Goal: Task Accomplishment & Management: Use online tool/utility

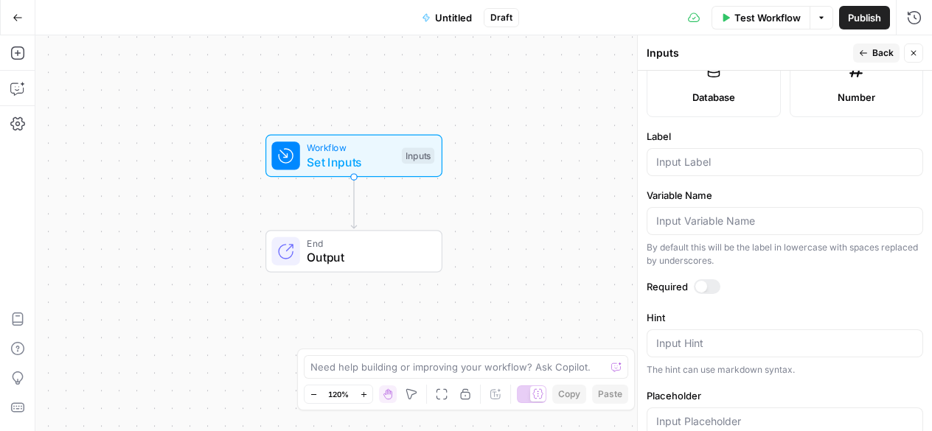
scroll to position [424, 0]
click at [388, 147] on span "Workflow" at bounding box center [351, 148] width 88 height 14
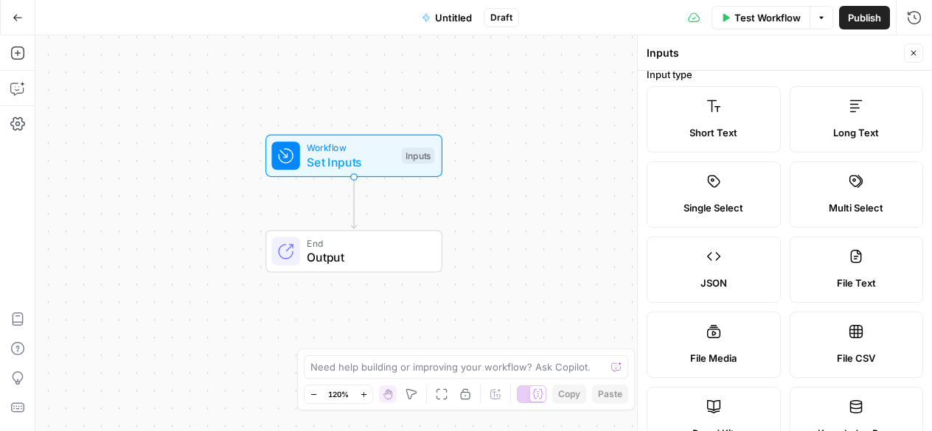
scroll to position [0, 0]
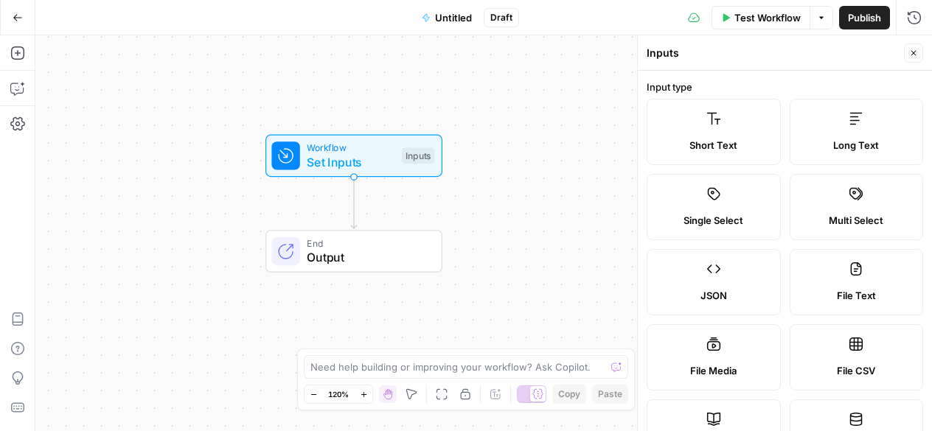
click at [13, 18] on icon "button" at bounding box center [18, 18] width 10 height 10
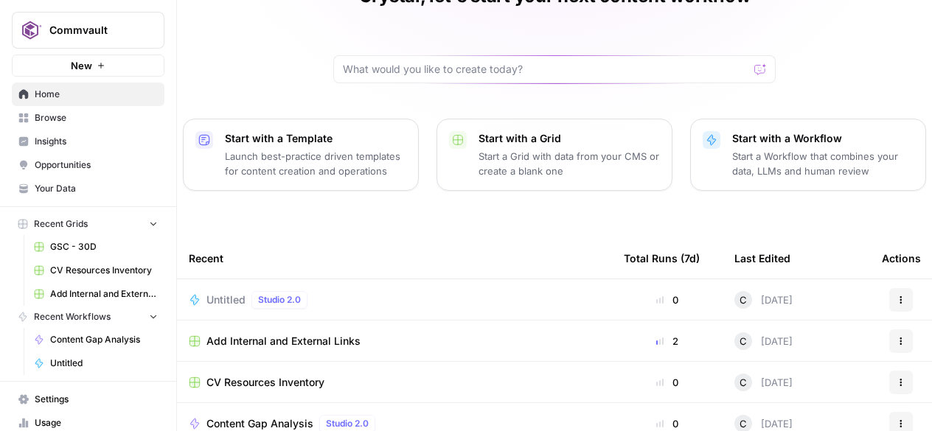
scroll to position [94, 0]
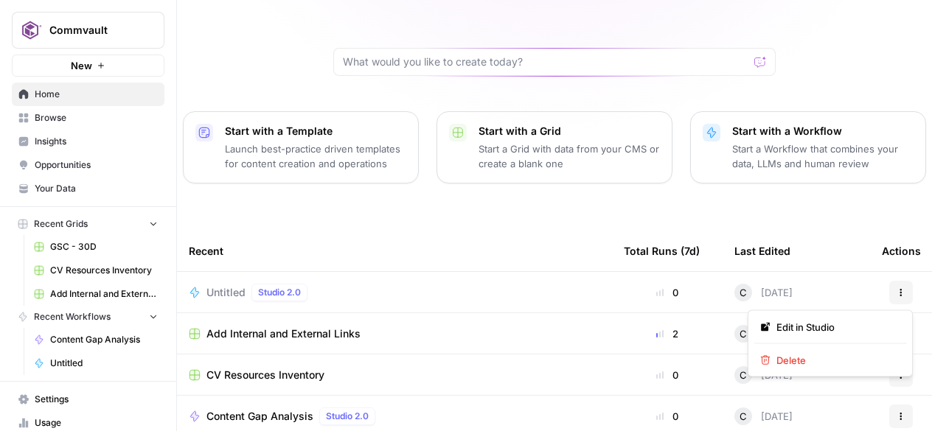
click at [898, 293] on icon "button" at bounding box center [900, 292] width 9 height 9
click at [776, 359] on span "Delete" at bounding box center [835, 360] width 118 height 15
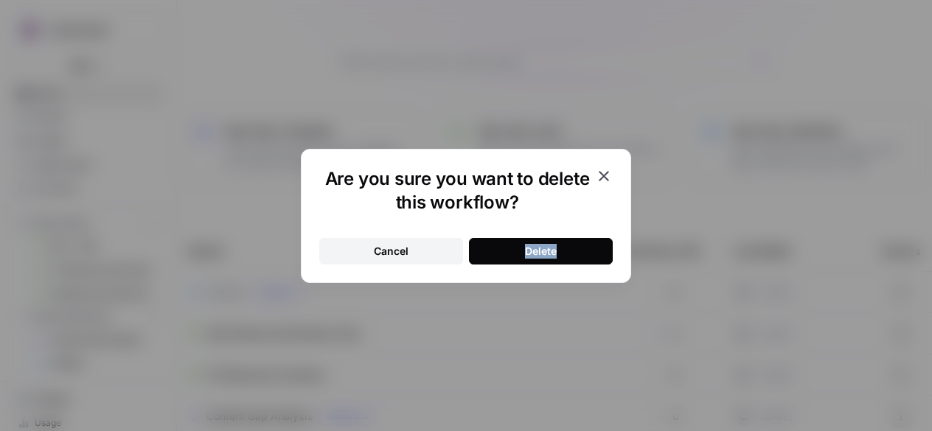
click at [492, 240] on button "Delete" at bounding box center [541, 251] width 144 height 27
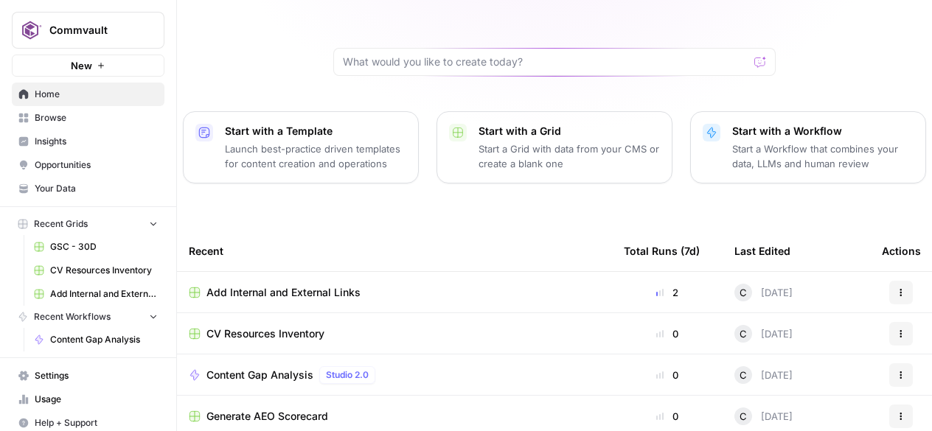
click at [292, 149] on p "Launch best-practice driven templates for content creation and operations" at bounding box center [315, 155] width 181 height 29
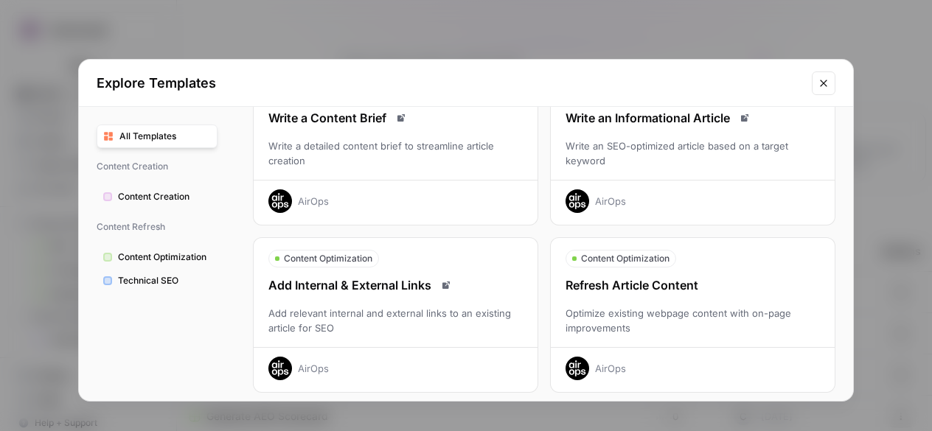
scroll to position [102, 0]
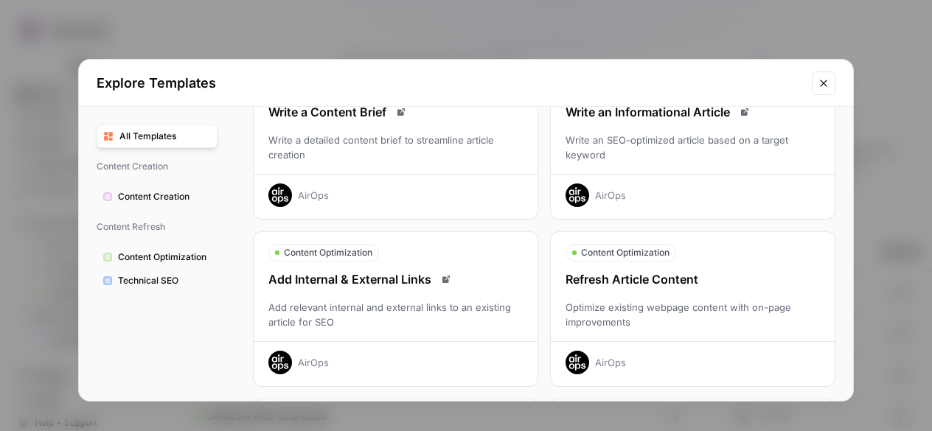
click at [391, 273] on div "Add Internal & External Links" at bounding box center [396, 279] width 284 height 18
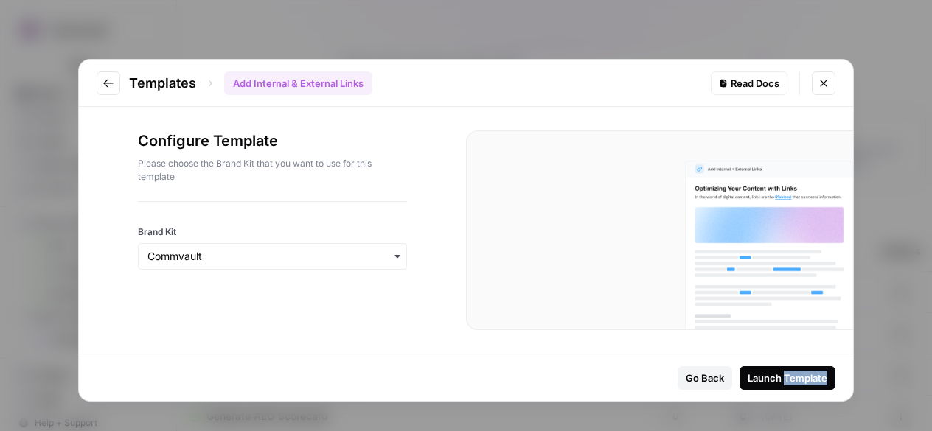
click at [772, 377] on div "Launch Template" at bounding box center [787, 378] width 80 height 15
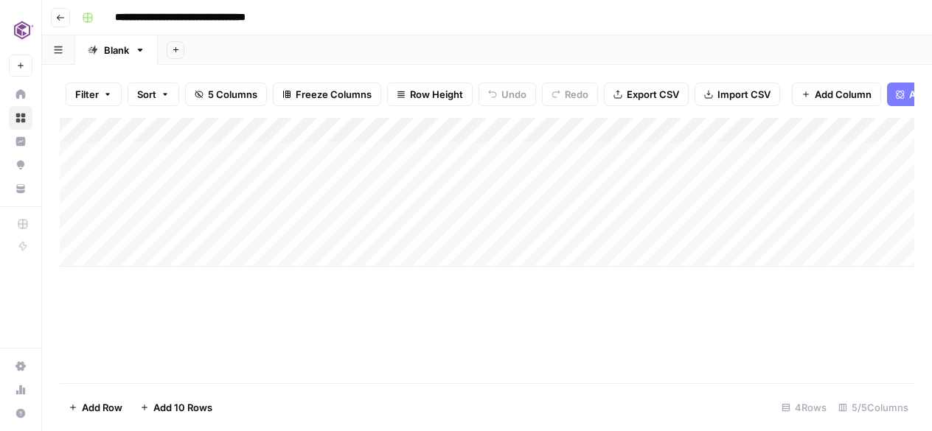
click at [194, 127] on div "Add Column" at bounding box center [487, 192] width 854 height 149
click at [332, 317] on div "Add Column" at bounding box center [487, 250] width 854 height 265
drag, startPoint x: 353, startPoint y: 123, endPoint x: 463, endPoint y: 117, distance: 110.0
click at [463, 118] on div "Add Column" at bounding box center [487, 192] width 854 height 149
click at [478, 154] on div "Add Column" at bounding box center [487, 192] width 854 height 149
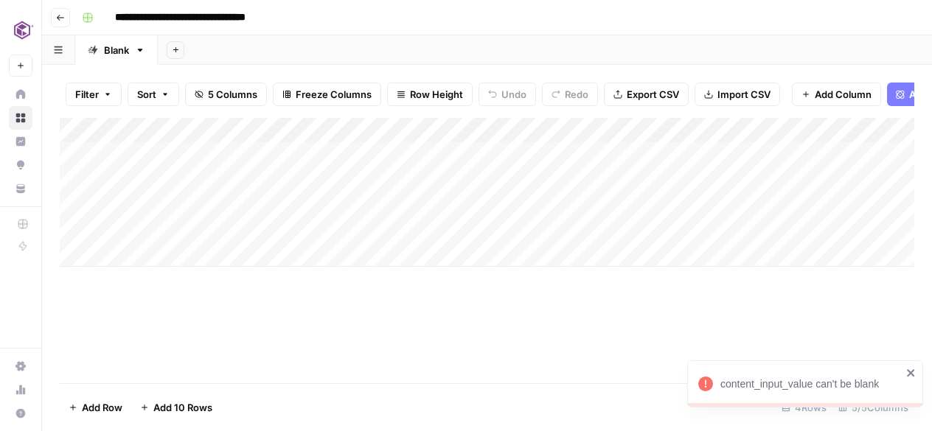
click at [369, 298] on div "Add Column" at bounding box center [487, 250] width 854 height 265
click at [517, 130] on div "Add Column" at bounding box center [487, 192] width 854 height 149
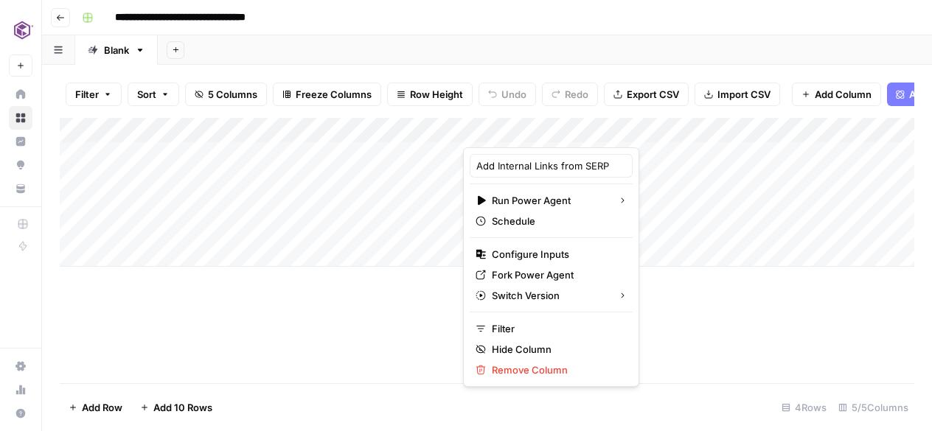
click at [668, 225] on div "Add Column" at bounding box center [487, 192] width 854 height 149
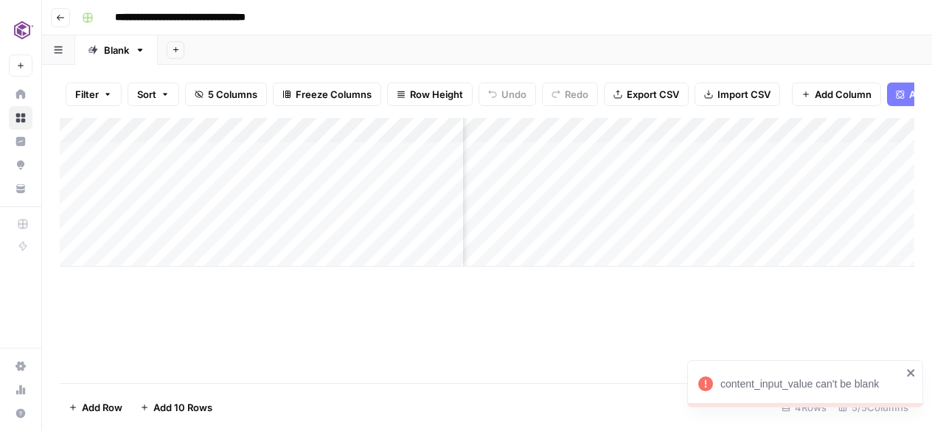
scroll to position [0, 80]
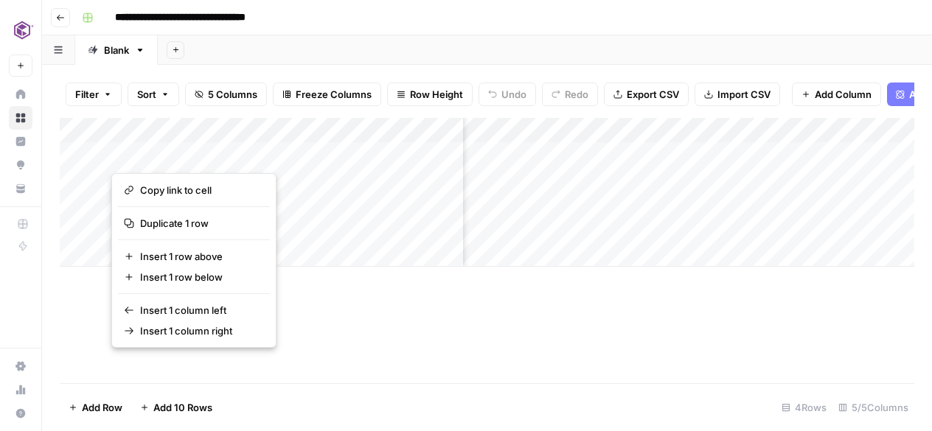
drag, startPoint x: 424, startPoint y: 153, endPoint x: 417, endPoint y: 228, distance: 75.5
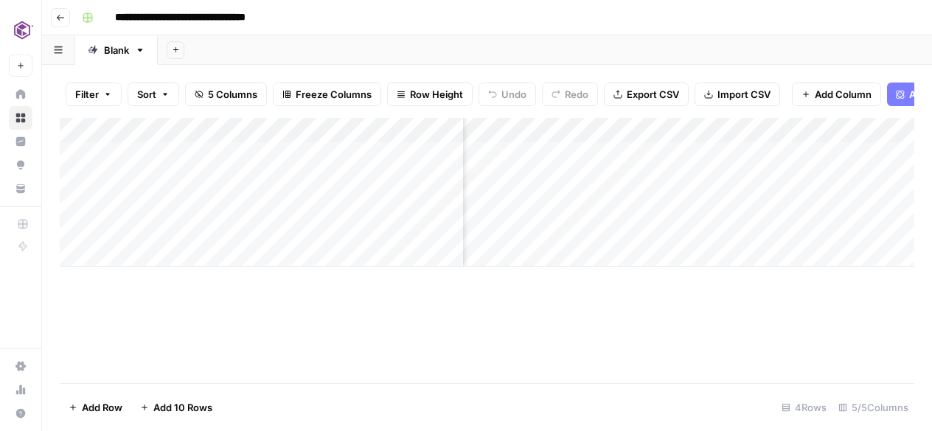
drag, startPoint x: 417, startPoint y: 228, endPoint x: 413, endPoint y: 143, distance: 85.6
click at [413, 143] on div "Add Column" at bounding box center [487, 192] width 854 height 149
click at [200, 153] on div "Add Column" at bounding box center [487, 192] width 854 height 149
type input "**********"
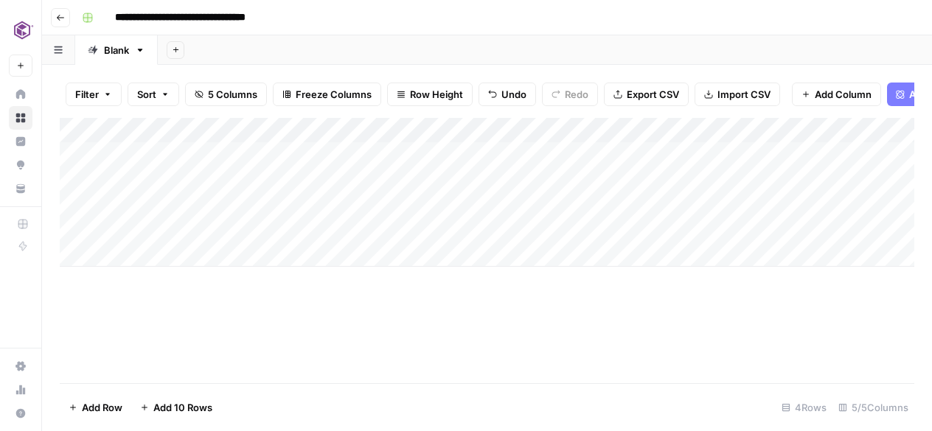
scroll to position [0, 0]
click at [478, 158] on div "Add Column" at bounding box center [487, 192] width 854 height 149
drag, startPoint x: 506, startPoint y: 188, endPoint x: 514, endPoint y: 240, distance: 52.2
click at [514, 240] on div "Add Column" at bounding box center [487, 192] width 854 height 149
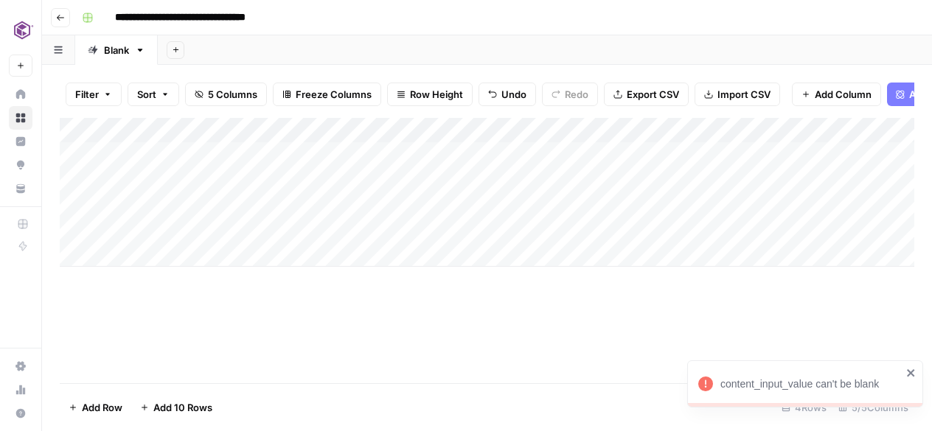
click at [517, 209] on div "Add Column" at bounding box center [487, 192] width 854 height 149
click at [572, 130] on div "Add Column" at bounding box center [487, 192] width 854 height 149
click at [750, 242] on div "Add Column" at bounding box center [487, 192] width 854 height 149
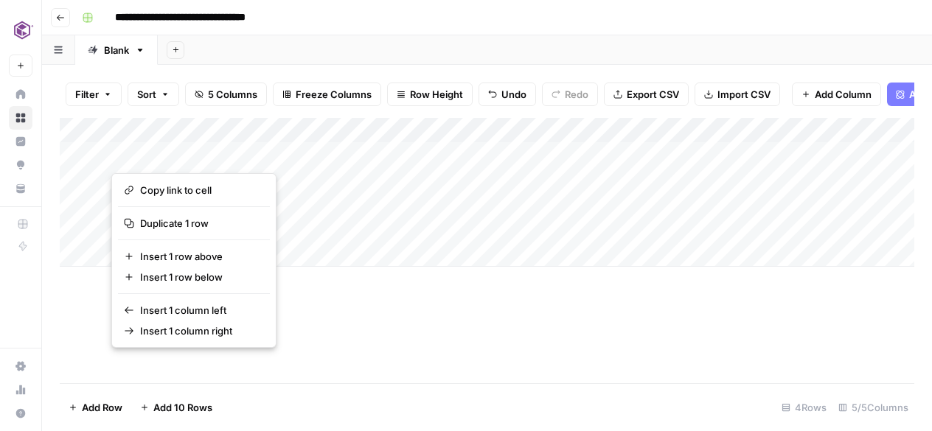
click at [349, 152] on button "button" at bounding box center [287, 154] width 352 height 26
click at [385, 148] on button "button" at bounding box center [287, 154] width 352 height 26
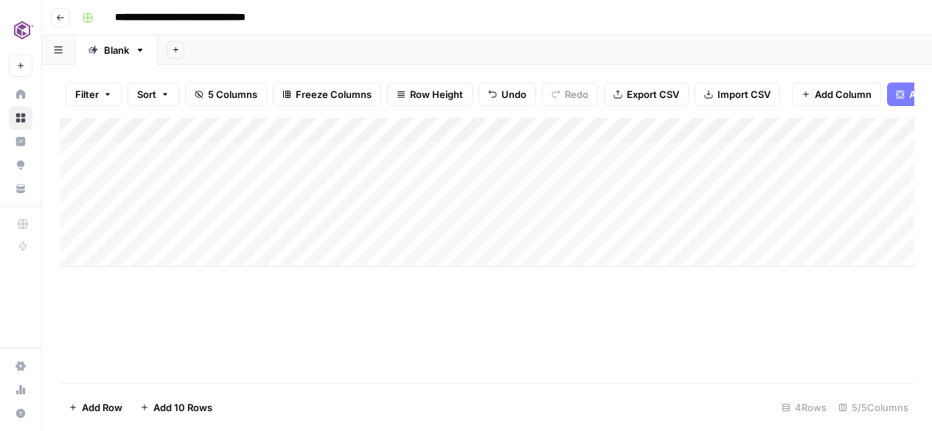
click at [445, 291] on div "Add Column" at bounding box center [487, 250] width 854 height 265
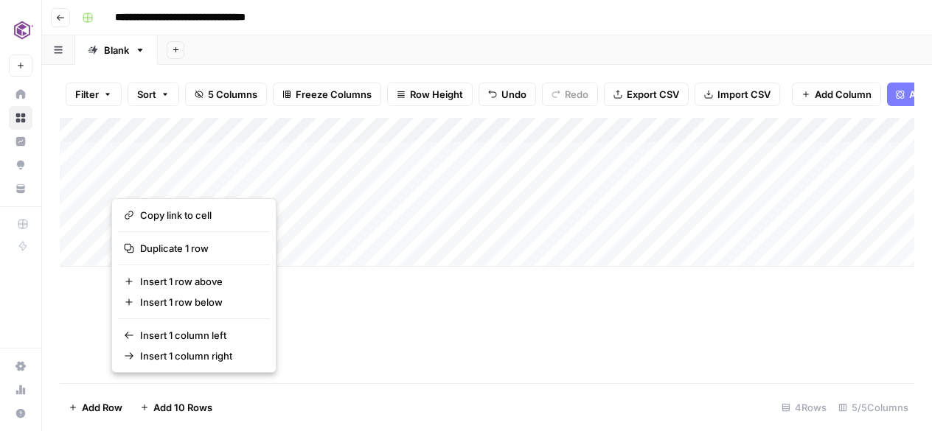
click at [298, 178] on button "button" at bounding box center [287, 180] width 352 height 26
click at [321, 178] on button "button" at bounding box center [287, 180] width 352 height 26
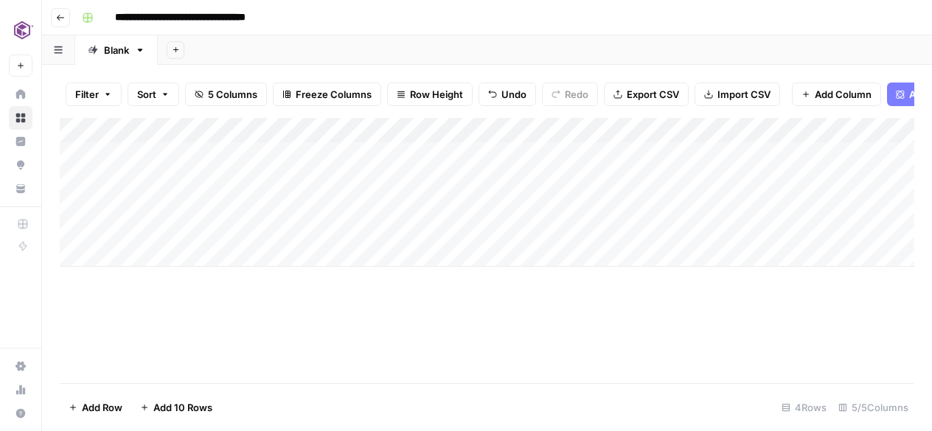
click at [290, 181] on div "Add Column" at bounding box center [487, 192] width 854 height 149
type input "**********"
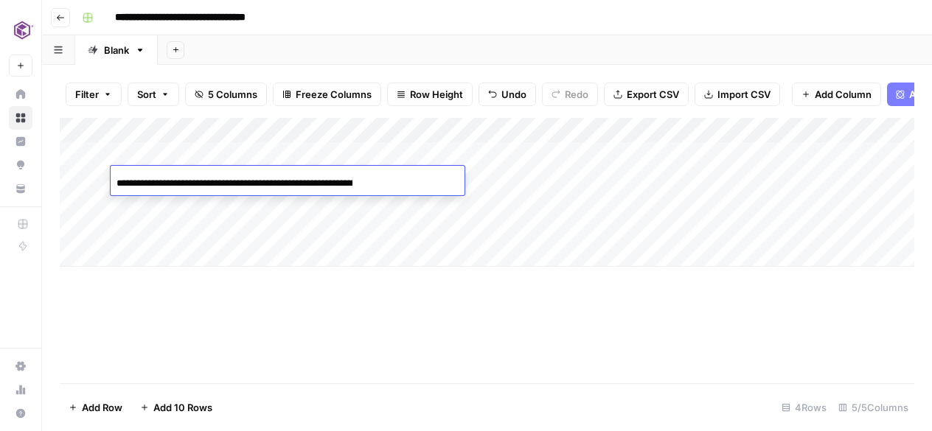
scroll to position [0, 223]
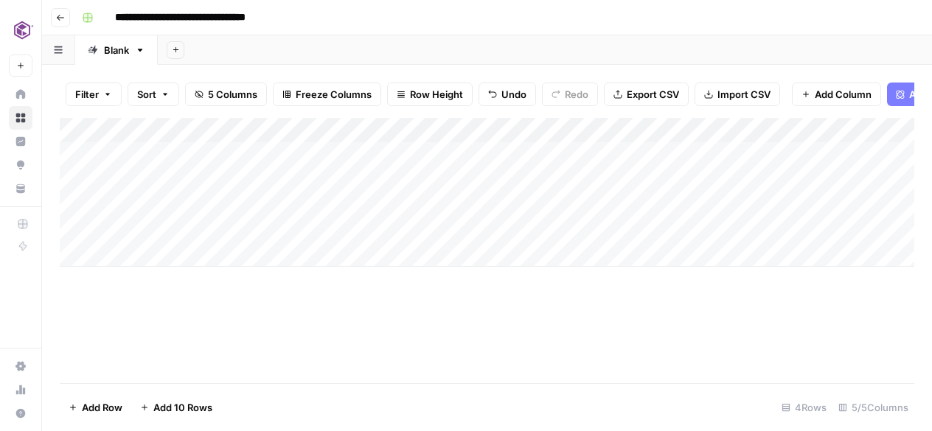
click at [477, 180] on div "Add Column" at bounding box center [487, 192] width 854 height 149
click at [567, 175] on div "Add Column" at bounding box center [487, 192] width 854 height 149
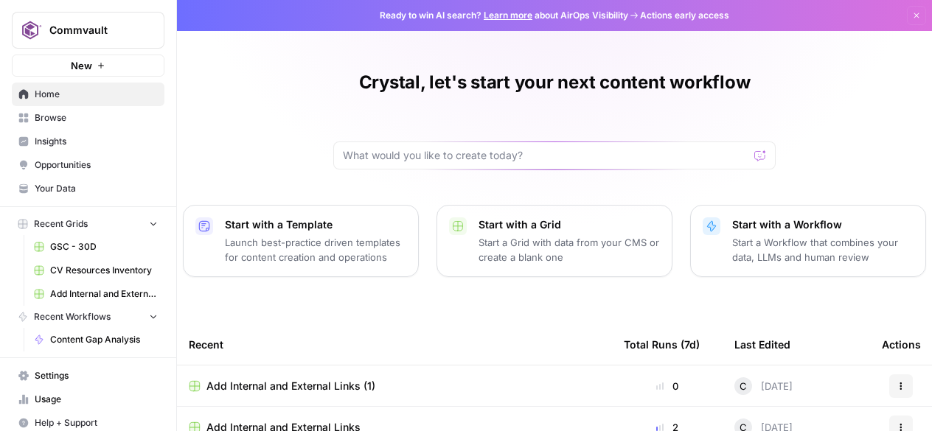
scroll to position [69, 0]
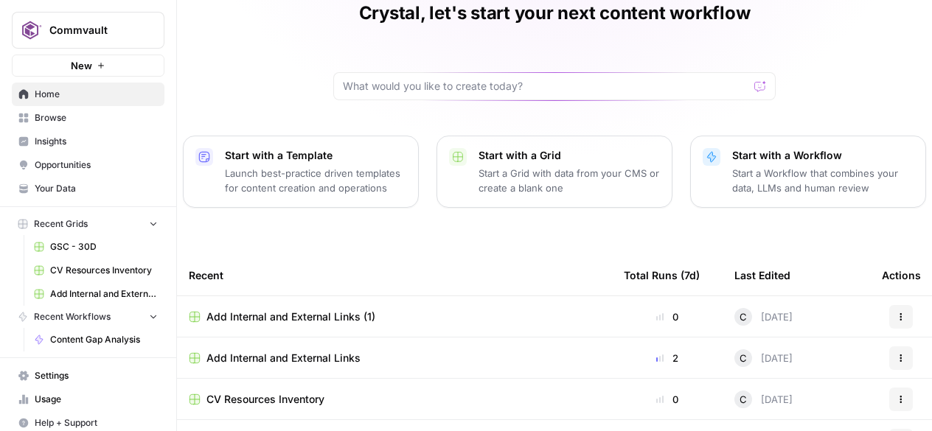
click at [307, 315] on span "Add Internal and External Links (1)" at bounding box center [290, 317] width 169 height 15
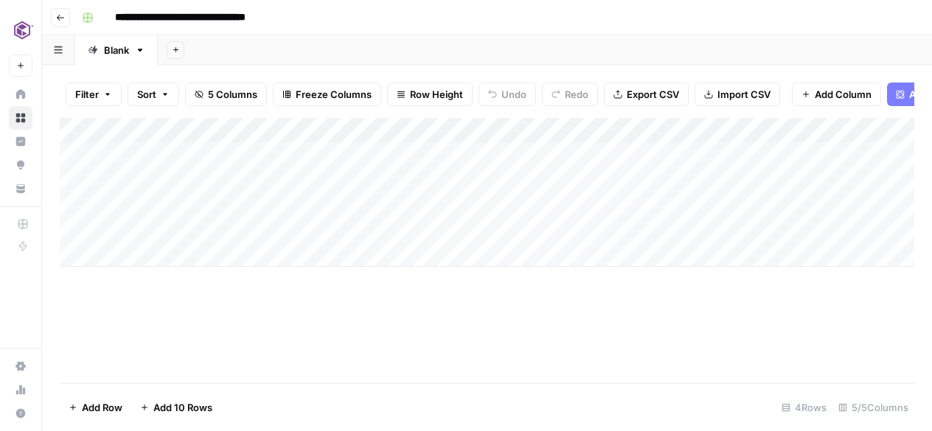
click at [490, 184] on div "Add Column" at bounding box center [487, 192] width 854 height 149
click at [353, 262] on div "Add Column" at bounding box center [487, 192] width 854 height 149
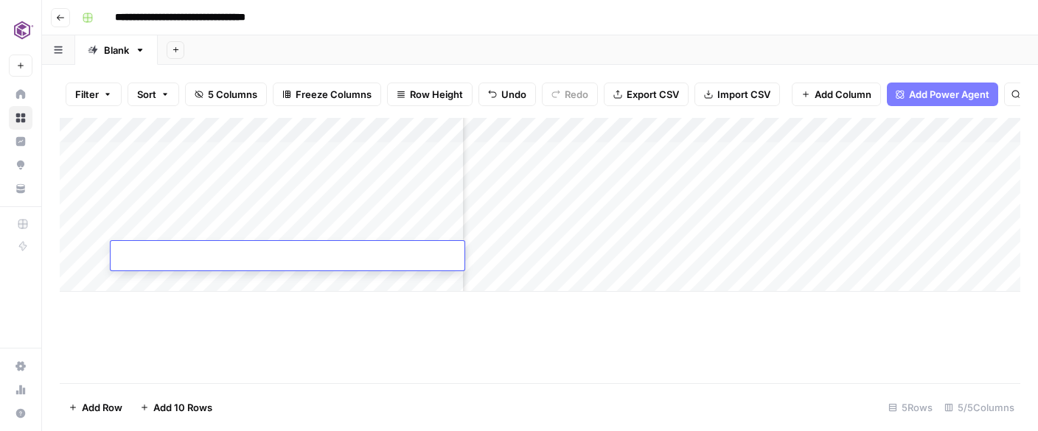
scroll to position [0, 162]
click at [794, 182] on div "Add Column" at bounding box center [540, 205] width 960 height 174
click at [582, 181] on div "Add Column" at bounding box center [540, 205] width 960 height 174
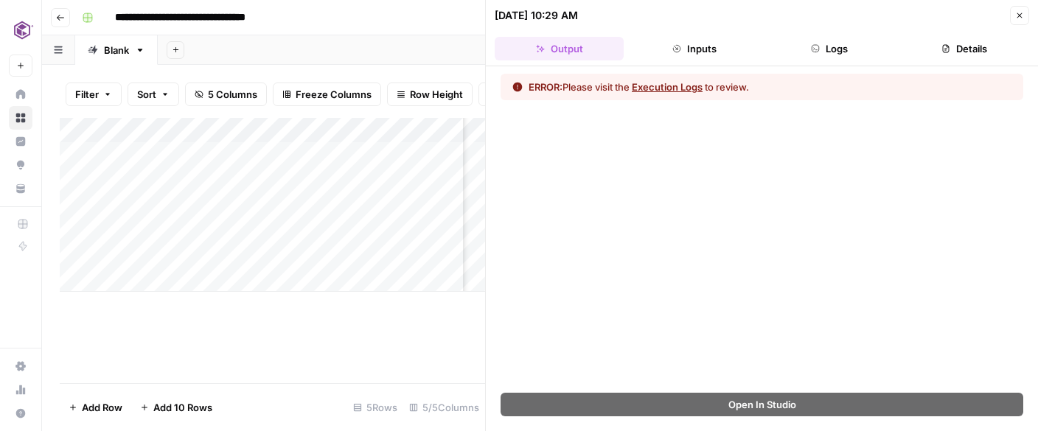
click at [579, 90] on div "ERROR: Please visit the Execution Logs to review." at bounding box center [638, 87] width 220 height 15
click at [667, 85] on button "Execution Logs" at bounding box center [667, 87] width 71 height 15
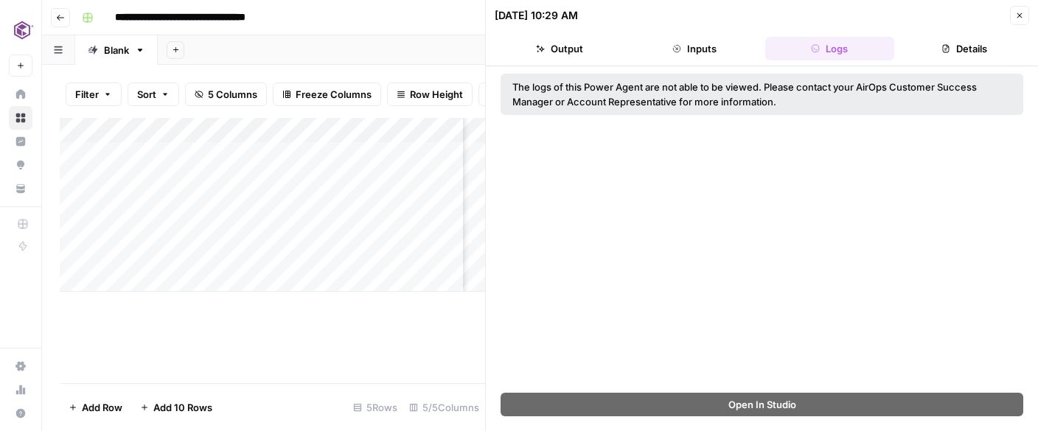
click at [647, 181] on div "The logs of this Power Agent are not able to be viewed. Please contact your Air…" at bounding box center [762, 229] width 552 height 326
click at [64, 19] on icon "button" at bounding box center [60, 17] width 9 height 9
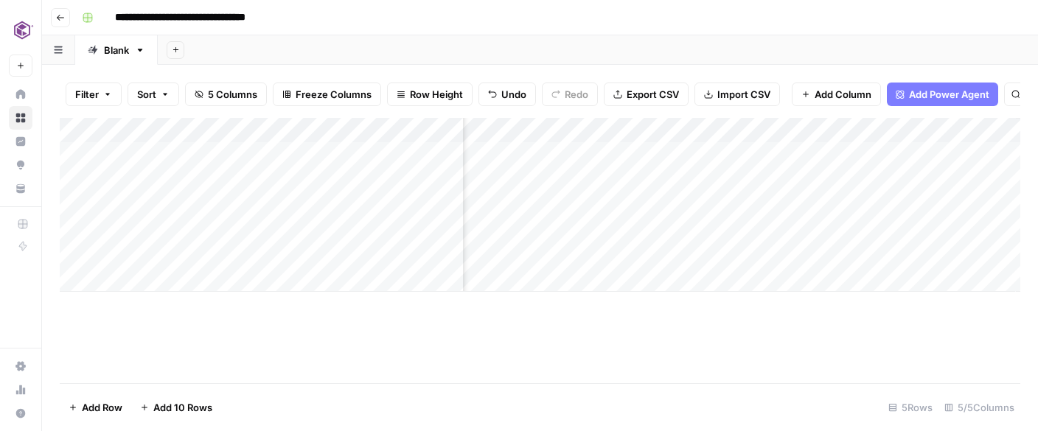
click at [57, 18] on icon "button" at bounding box center [60, 18] width 7 height 6
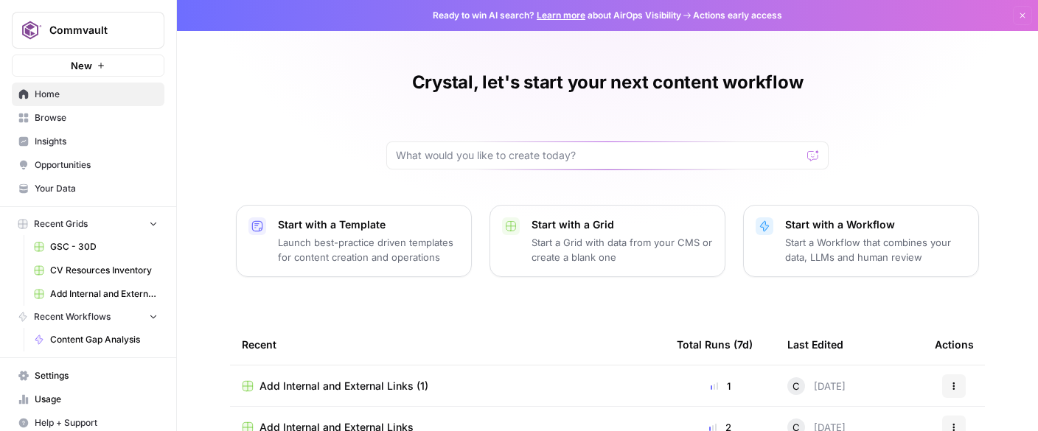
scroll to position [87, 0]
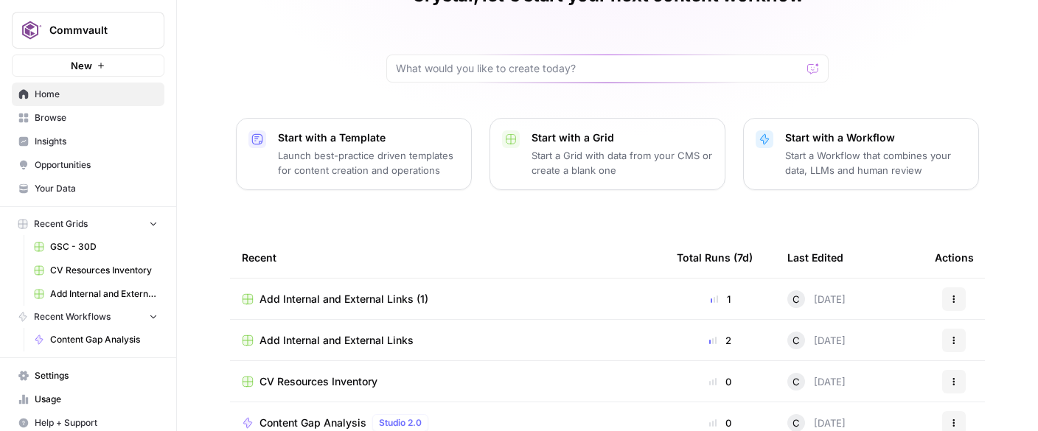
click at [315, 141] on p "Start with a Template" at bounding box center [368, 137] width 181 height 15
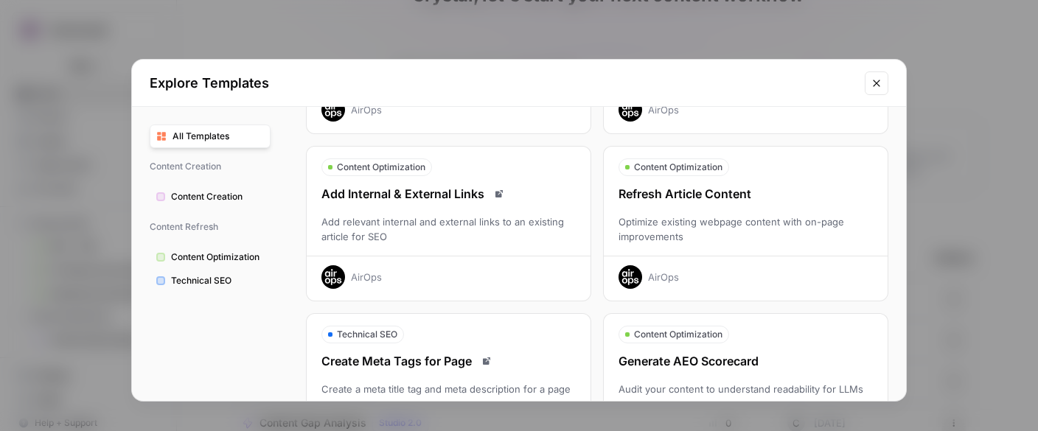
scroll to position [192, 0]
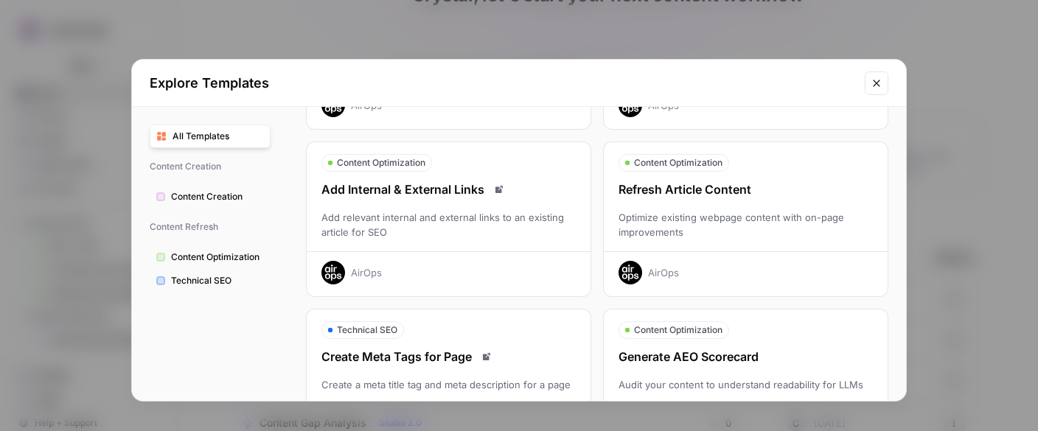
click at [388, 166] on span "Content Optimization" at bounding box center [381, 162] width 88 height 13
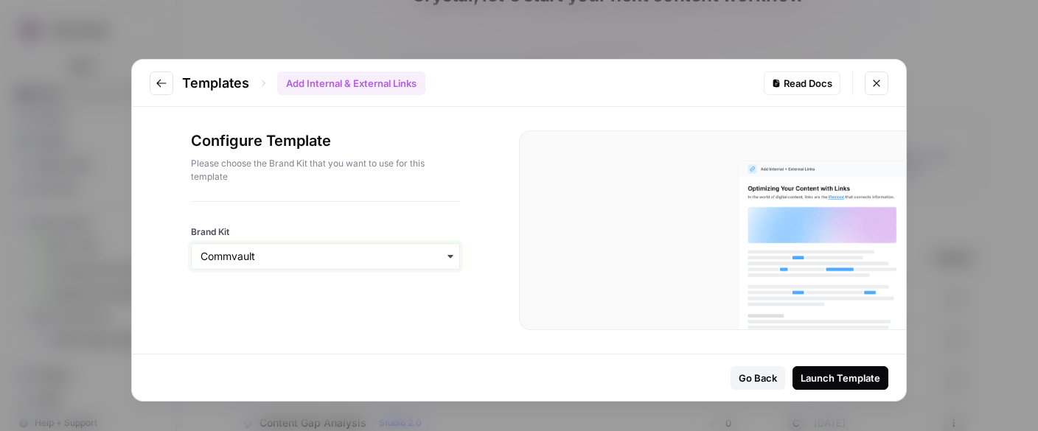
click at [244, 256] on input "Brand Kit" at bounding box center [325, 256] width 250 height 15
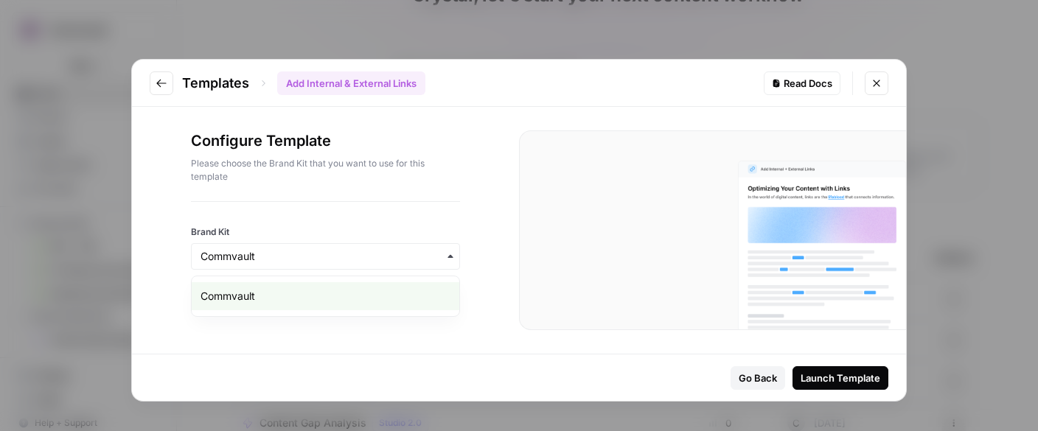
click at [236, 293] on div "Commvault" at bounding box center [326, 296] width 268 height 28
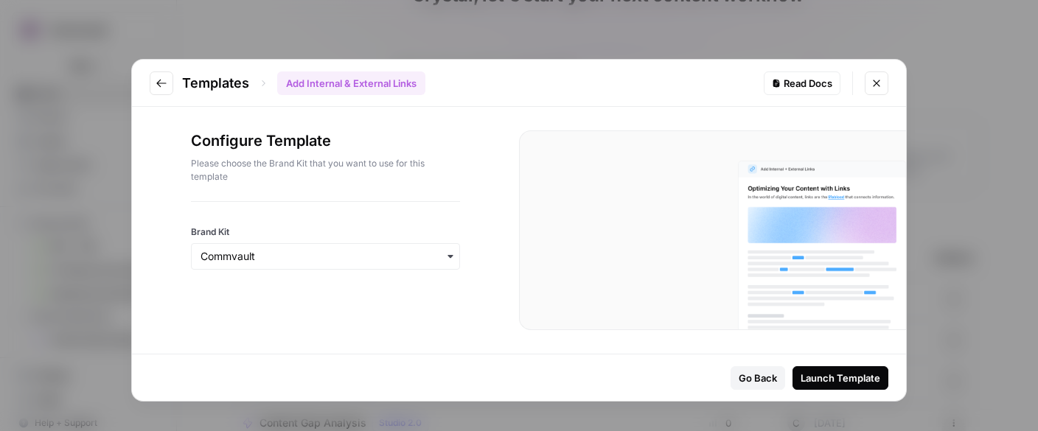
click at [836, 374] on div "Launch Template" at bounding box center [840, 378] width 80 height 15
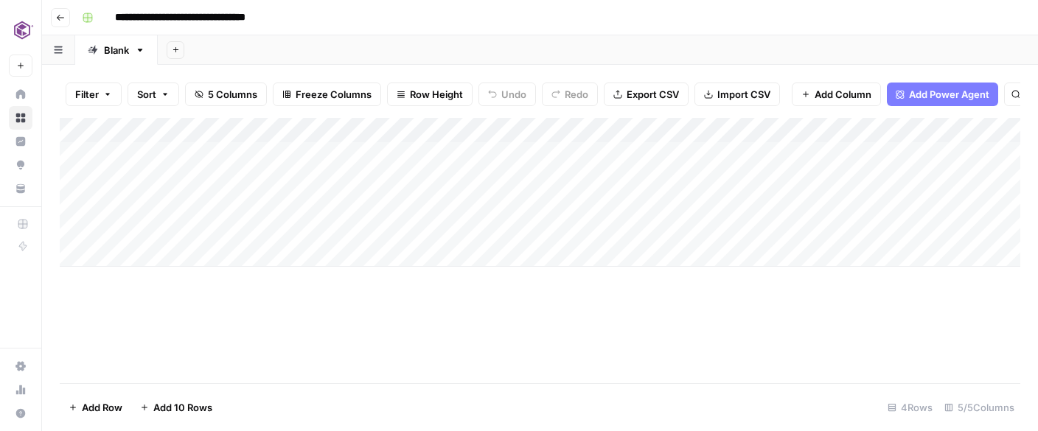
click at [411, 155] on div "Add Column" at bounding box center [540, 192] width 960 height 149
click at [375, 176] on div "Add Column" at bounding box center [540, 192] width 960 height 149
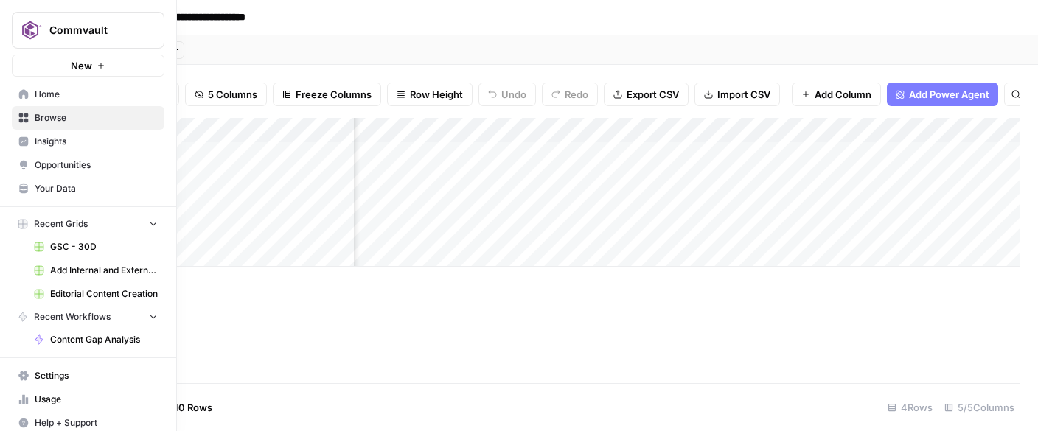
scroll to position [10, 0]
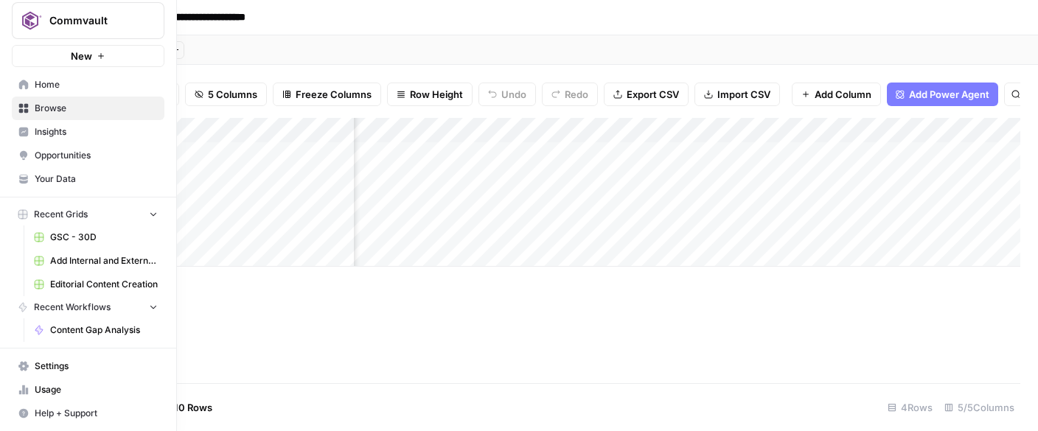
click at [27, 129] on icon at bounding box center [24, 132] width 10 height 10
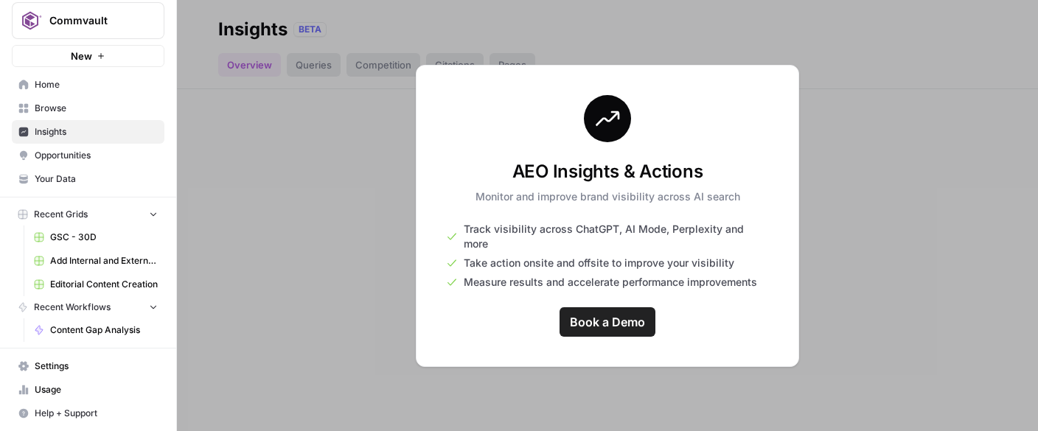
click at [69, 150] on span "Opportunities" at bounding box center [96, 155] width 123 height 13
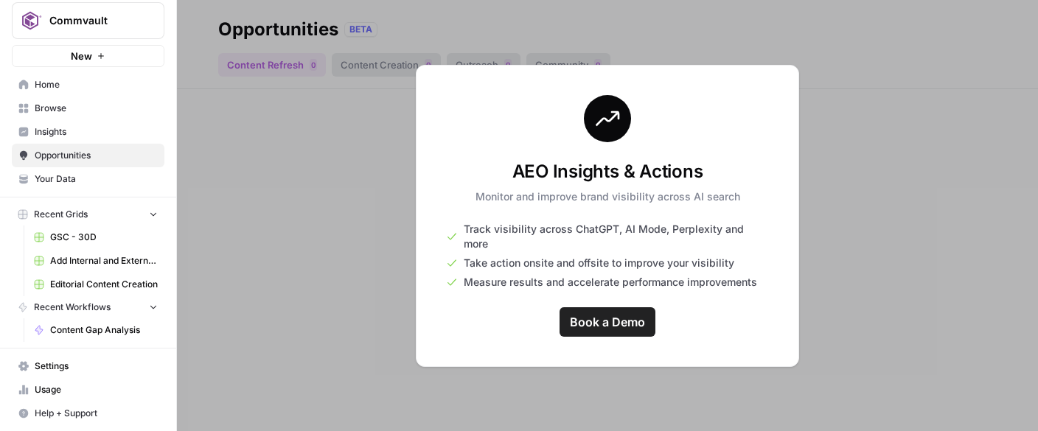
click at [338, 251] on div at bounding box center [607, 215] width 861 height 431
click at [759, 122] on div "AEO Insights & Actions Monitor and improve brand visibility across AI search Tr…" at bounding box center [607, 216] width 383 height 302
click at [784, 86] on div "AEO Insights & Actions Monitor and improve brand visibility across AI search Tr…" at bounding box center [607, 216] width 383 height 302
click at [38, 77] on link "Home" at bounding box center [88, 85] width 153 height 24
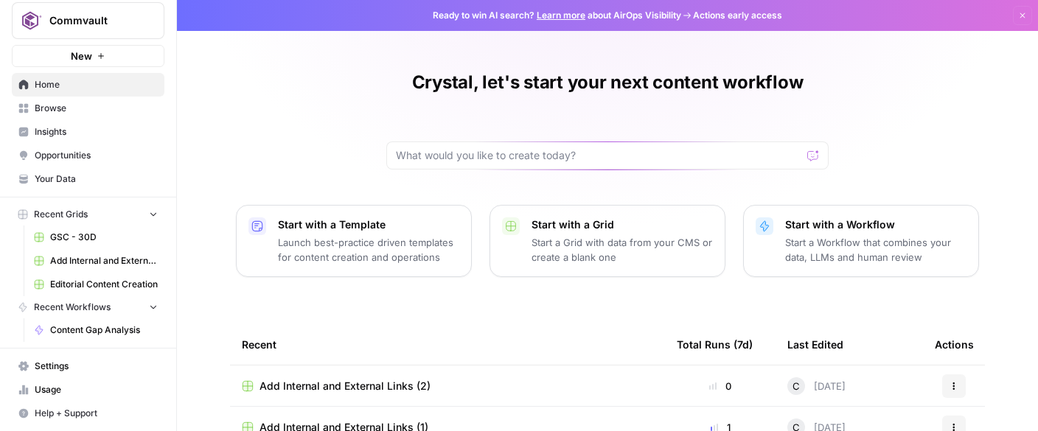
click at [57, 148] on link "Opportunities" at bounding box center [88, 156] width 153 height 24
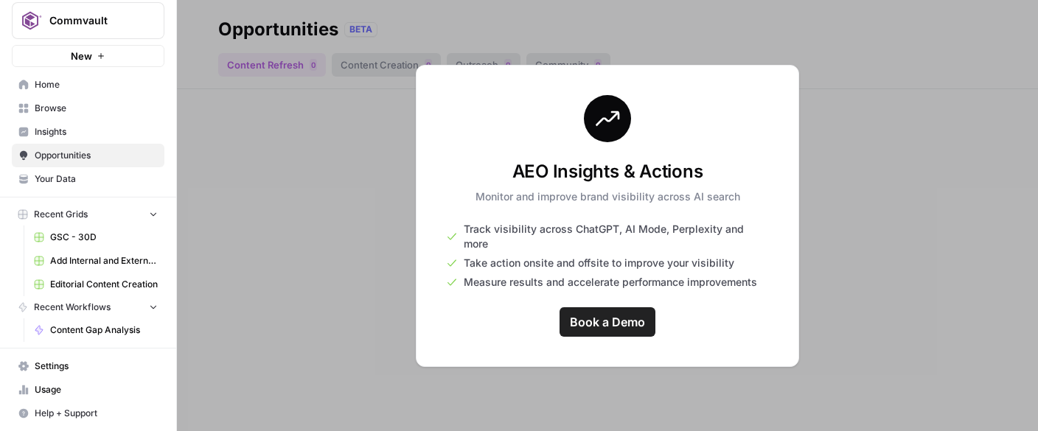
click at [70, 133] on span "Insights" at bounding box center [96, 131] width 123 height 13
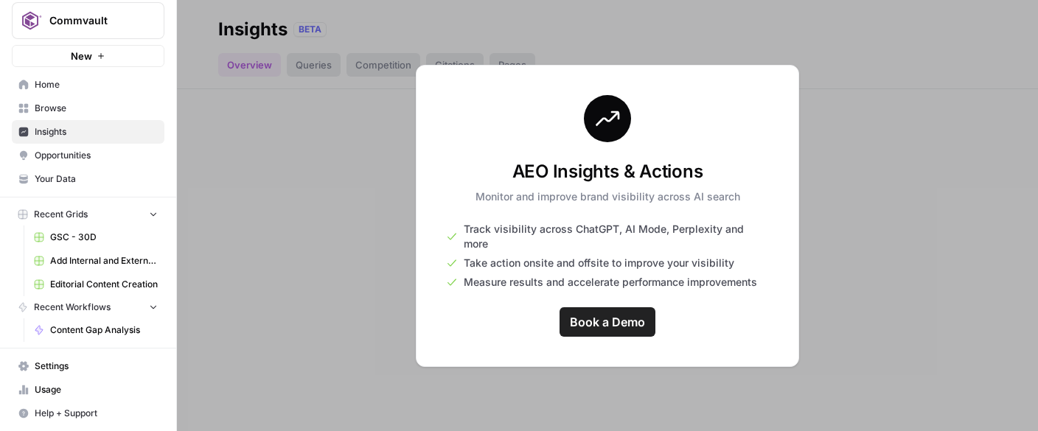
click at [44, 82] on span "Home" at bounding box center [96, 84] width 123 height 13
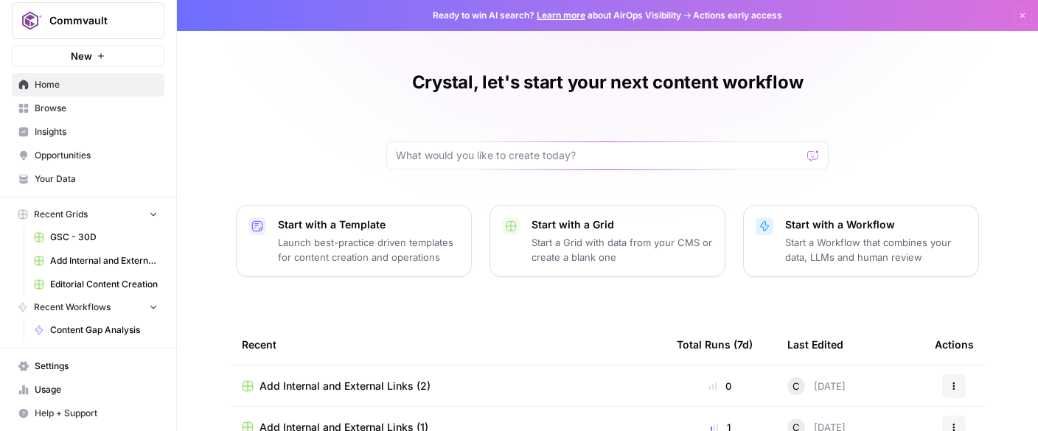
click at [56, 180] on span "Your Data" at bounding box center [96, 178] width 123 height 13
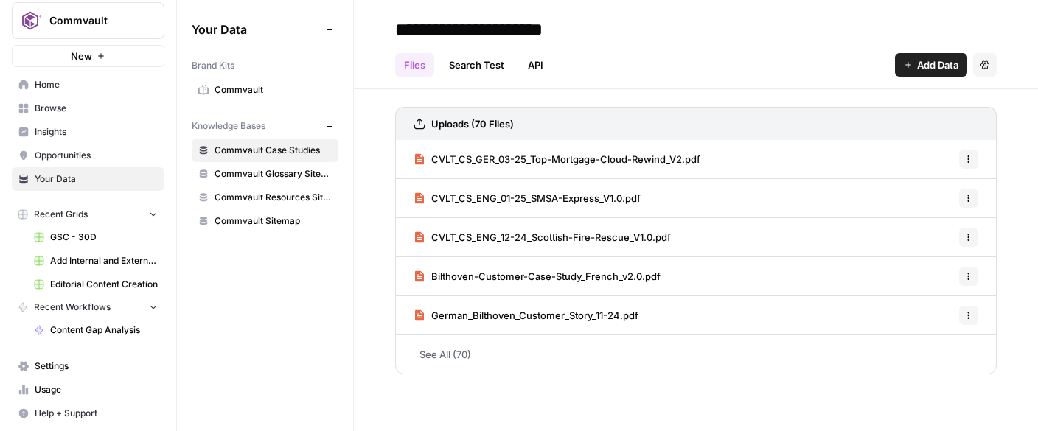
click at [42, 92] on link "Home" at bounding box center [88, 85] width 153 height 24
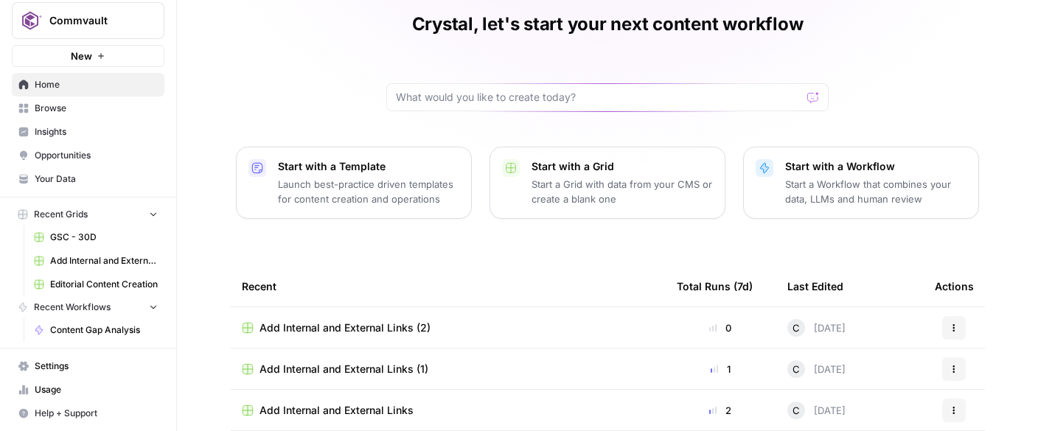
scroll to position [60, 0]
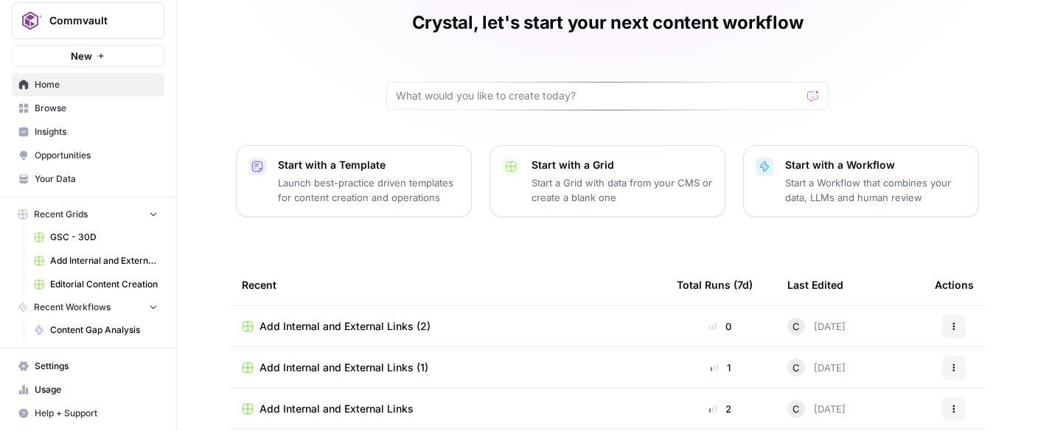
drag, startPoint x: 389, startPoint y: 171, endPoint x: 382, endPoint y: 166, distance: 9.0
click at [382, 166] on p "Start with a Template" at bounding box center [368, 165] width 181 height 15
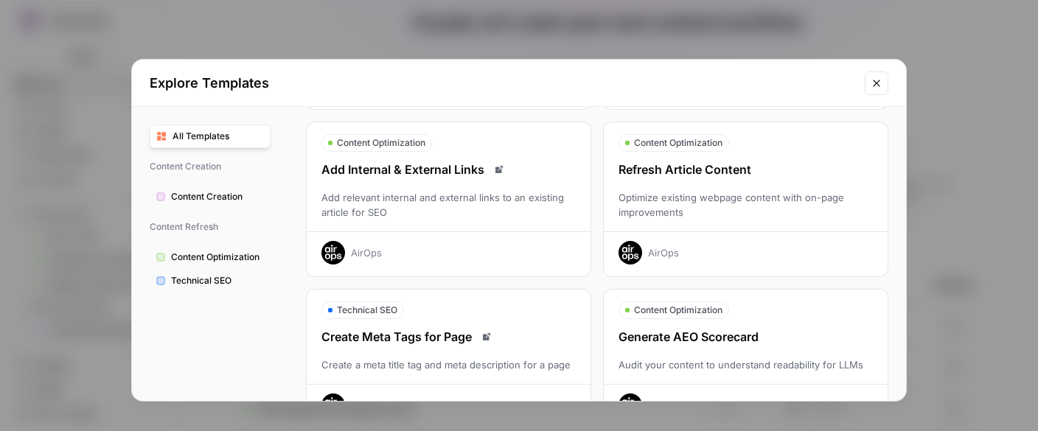
scroll to position [201, 0]
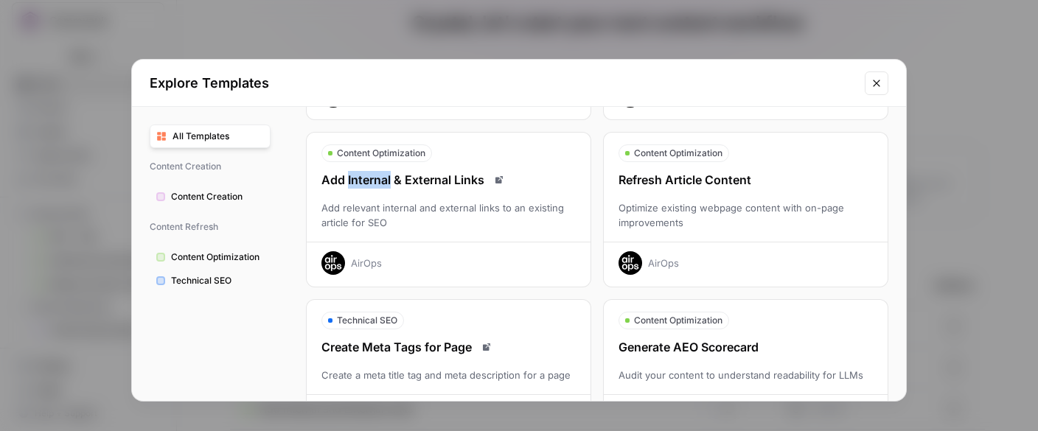
click at [343, 184] on div "Add Internal & External Links" at bounding box center [449, 180] width 284 height 18
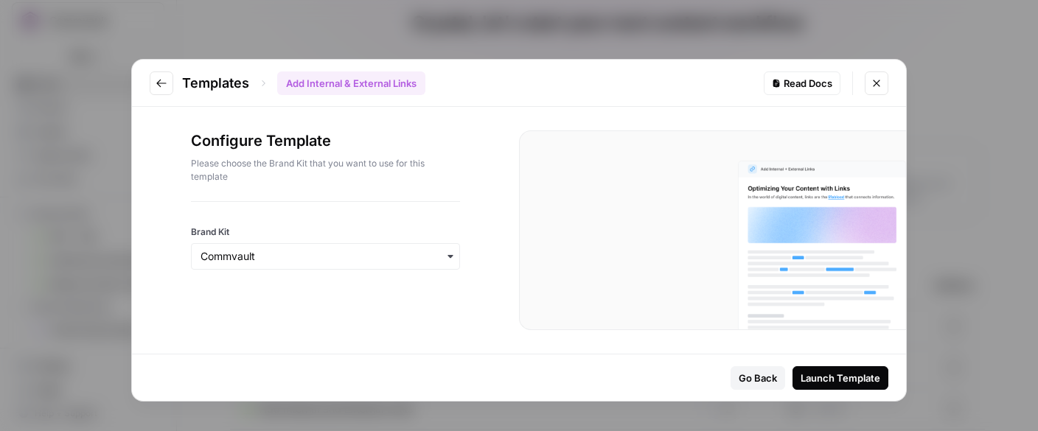
click at [879, 85] on icon "Close modal" at bounding box center [876, 83] width 12 height 12
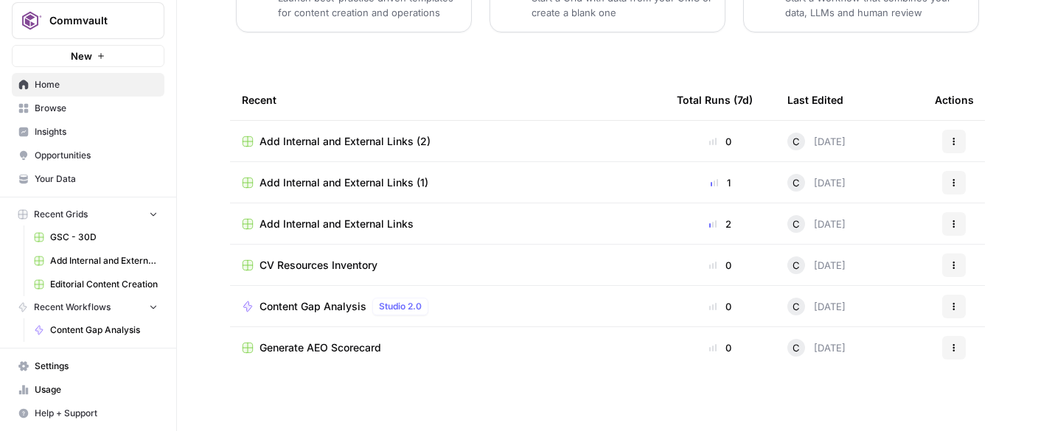
scroll to position [247, 0]
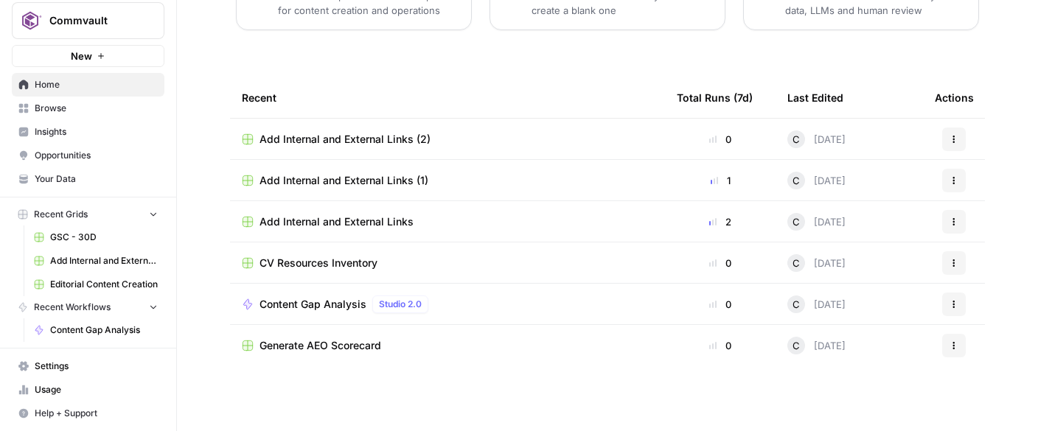
click at [53, 108] on span "Browse" at bounding box center [96, 108] width 123 height 13
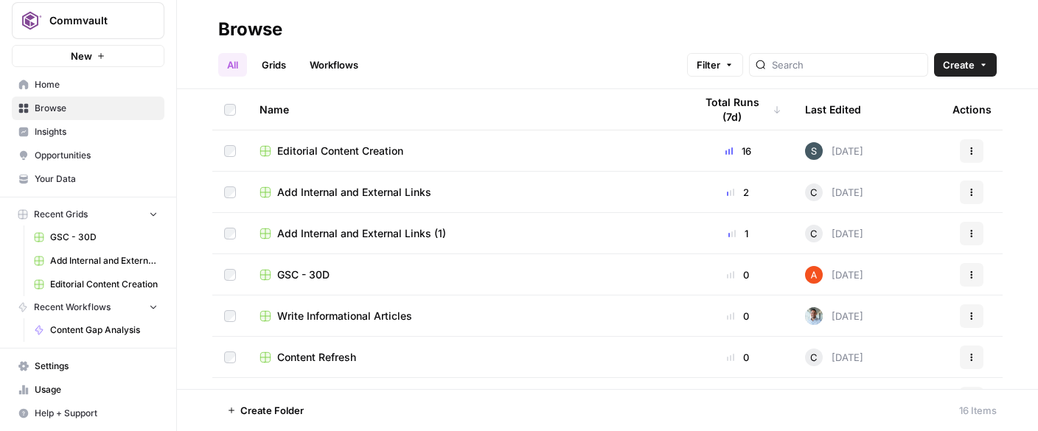
click at [363, 193] on span "Add Internal and External Links" at bounding box center [354, 192] width 154 height 15
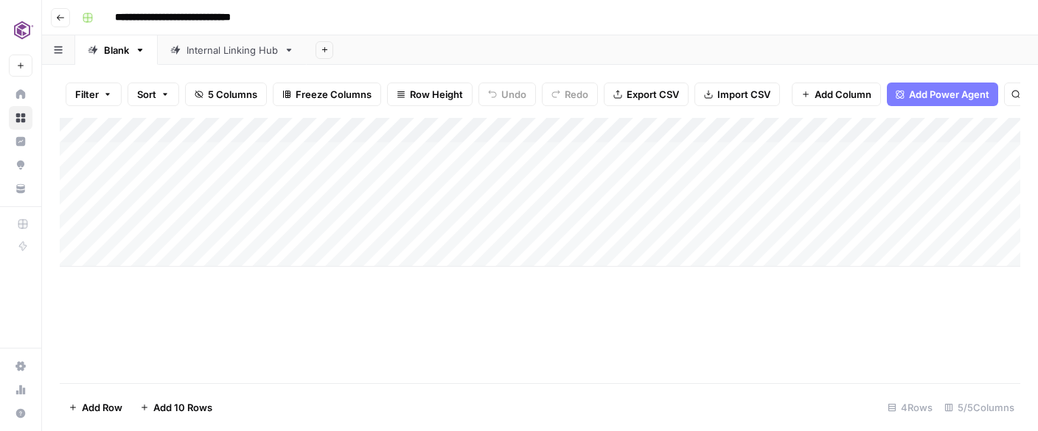
click at [294, 55] on icon at bounding box center [289, 50] width 10 height 10
click at [294, 55] on icon "button" at bounding box center [289, 50] width 10 height 10
click at [264, 49] on div "Internal Linking Hub" at bounding box center [231, 50] width 91 height 15
click at [229, 57] on div "Internal Linking Hub" at bounding box center [231, 50] width 91 height 15
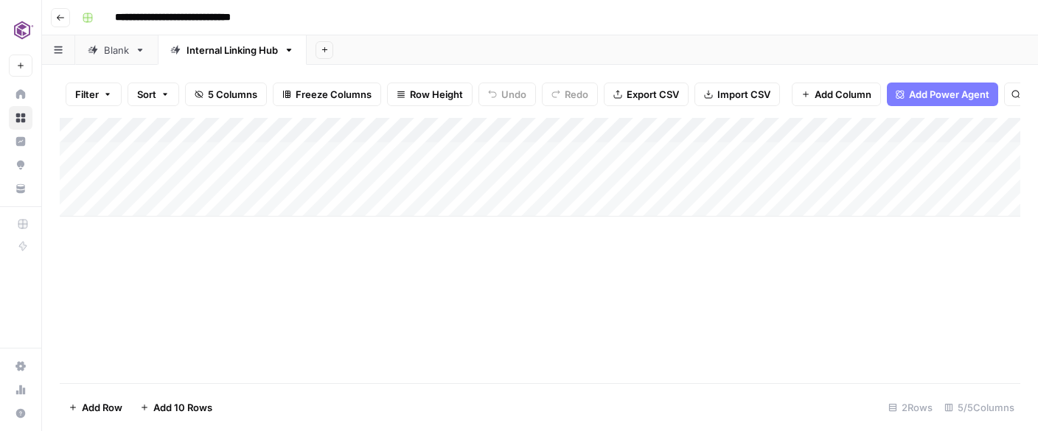
click at [406, 156] on div "Add Column" at bounding box center [540, 167] width 960 height 99
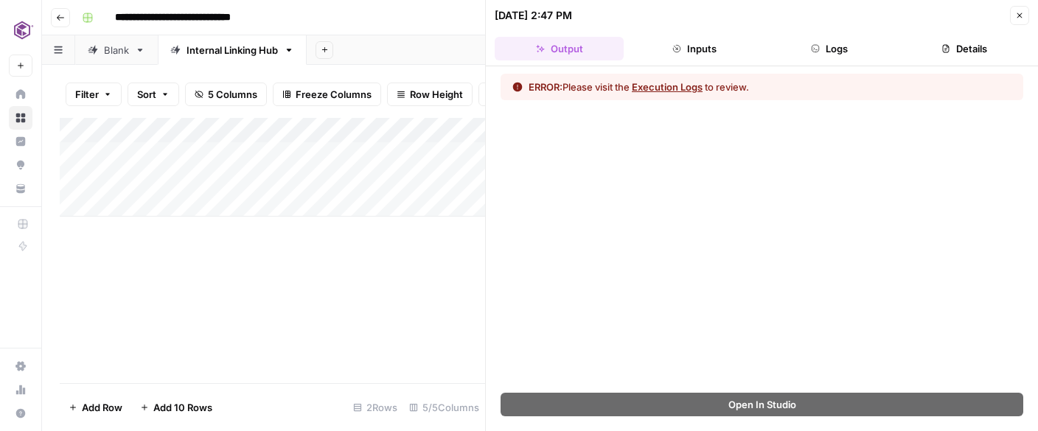
click at [435, 216] on div "Add Column" at bounding box center [272, 167] width 425 height 99
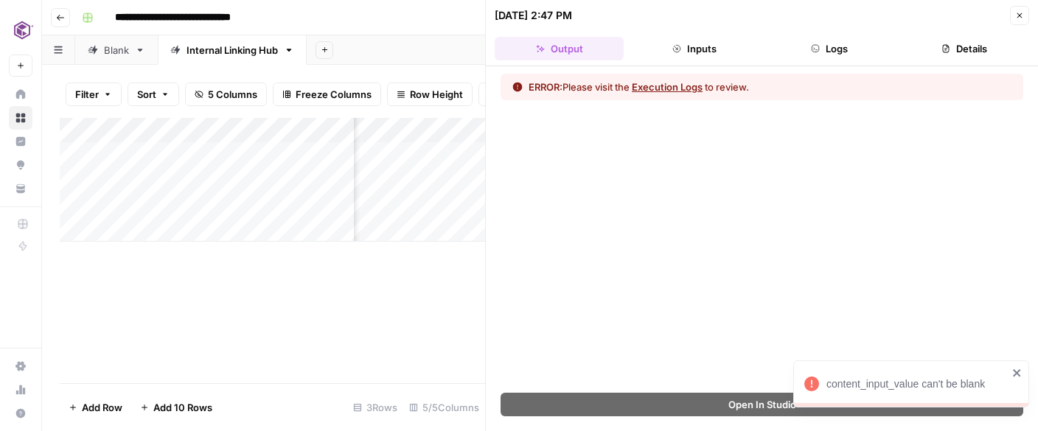
click at [931, 46] on button "Details" at bounding box center [964, 49] width 129 height 24
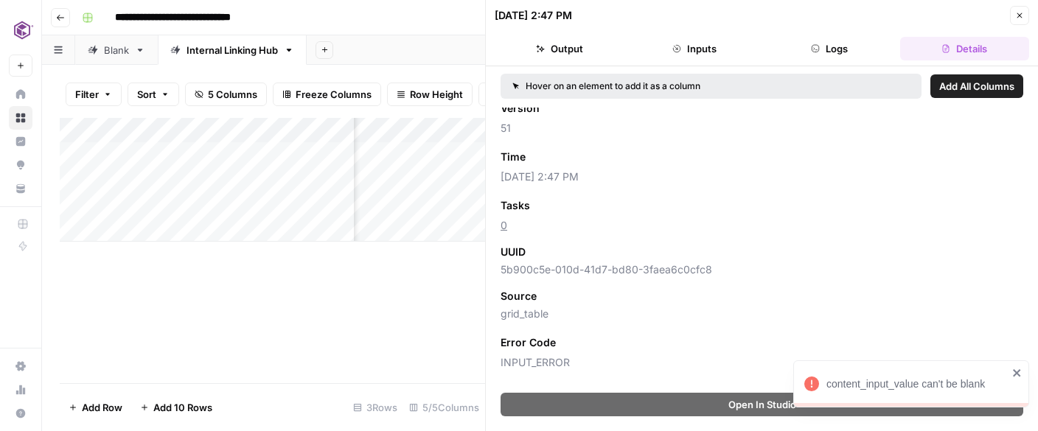
scroll to position [86, 0]
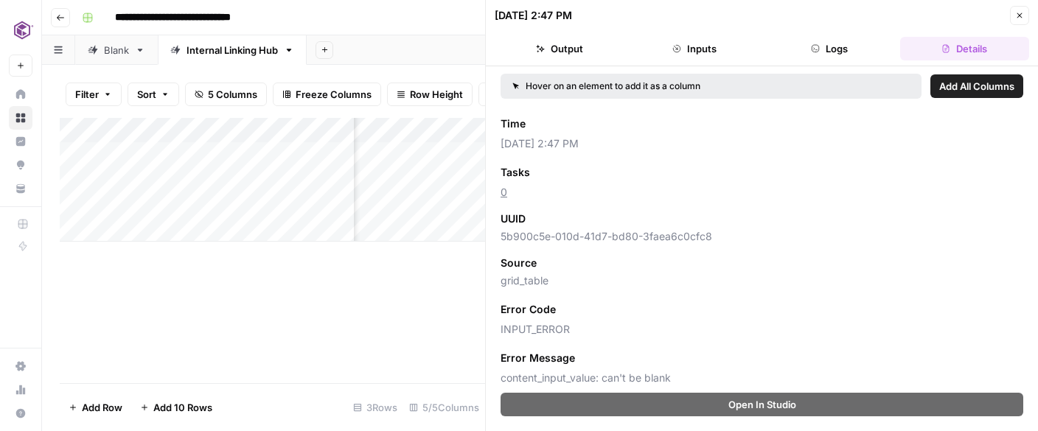
click at [599, 360] on span "Add as Column" at bounding box center [619, 358] width 64 height 13
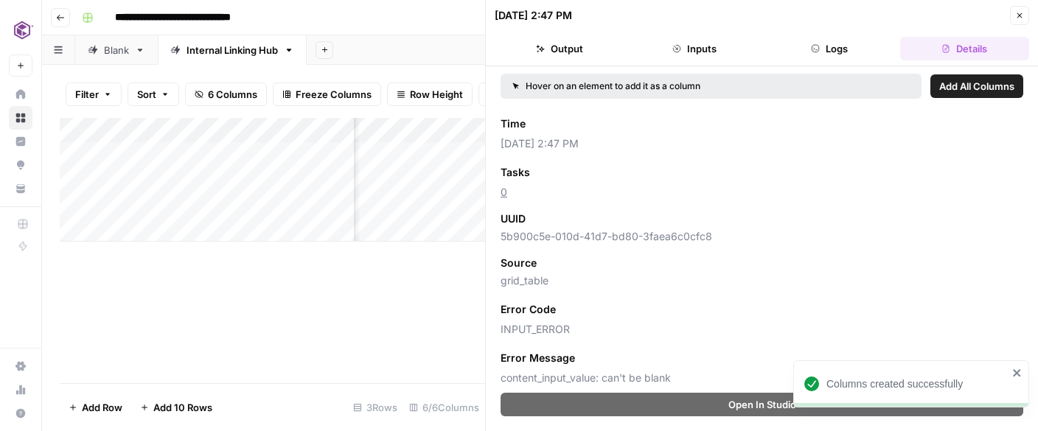
scroll to position [0, 329]
click at [931, 16] on icon "button" at bounding box center [1019, 15] width 9 height 9
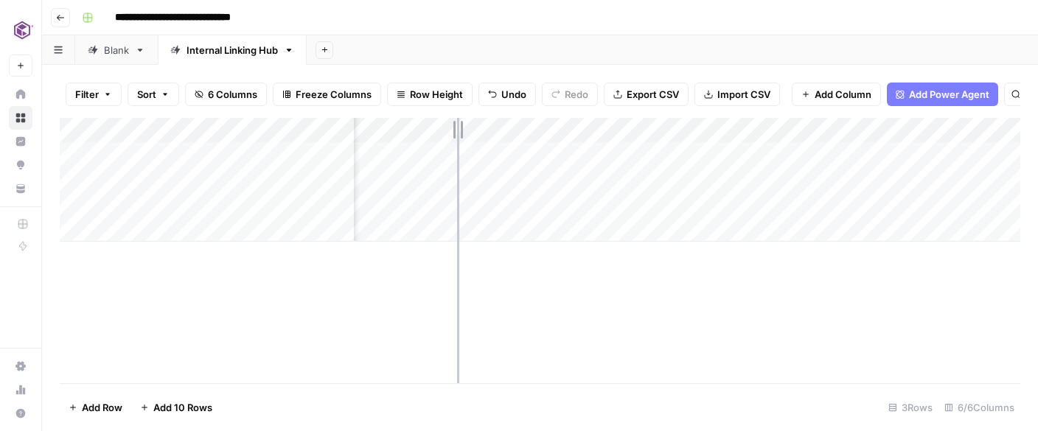
drag, startPoint x: 371, startPoint y: 126, endPoint x: 458, endPoint y: 140, distance: 87.4
click at [458, 141] on div "Add Column" at bounding box center [540, 180] width 960 height 124
drag, startPoint x: 461, startPoint y: 127, endPoint x: 542, endPoint y: 130, distance: 81.9
click at [542, 134] on div "Add Column" at bounding box center [540, 180] width 960 height 124
click at [408, 124] on div "Add Column" at bounding box center [540, 180] width 960 height 124
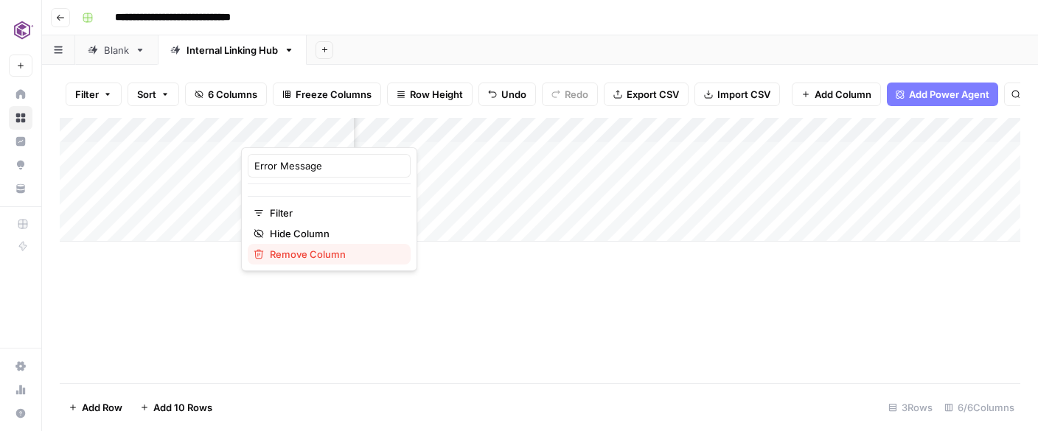
click at [292, 255] on span "Remove Column" at bounding box center [334, 254] width 129 height 15
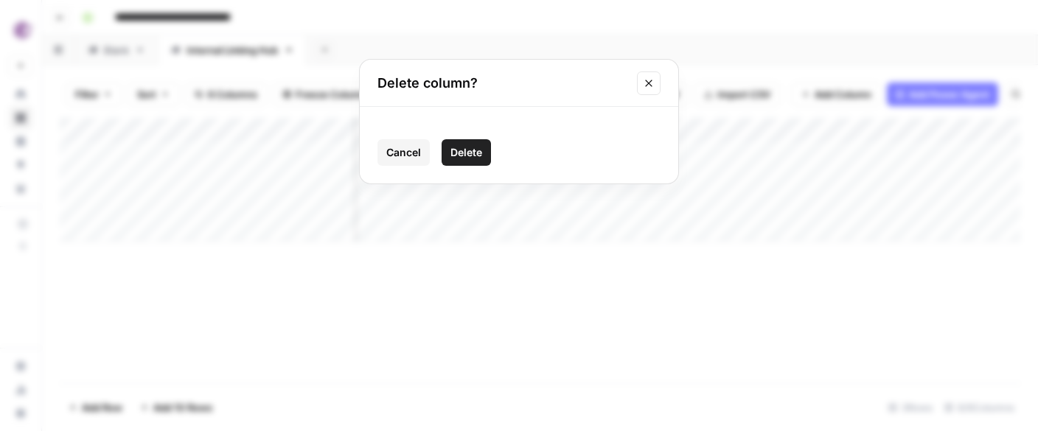
click at [483, 139] on button "Delete" at bounding box center [465, 152] width 49 height 27
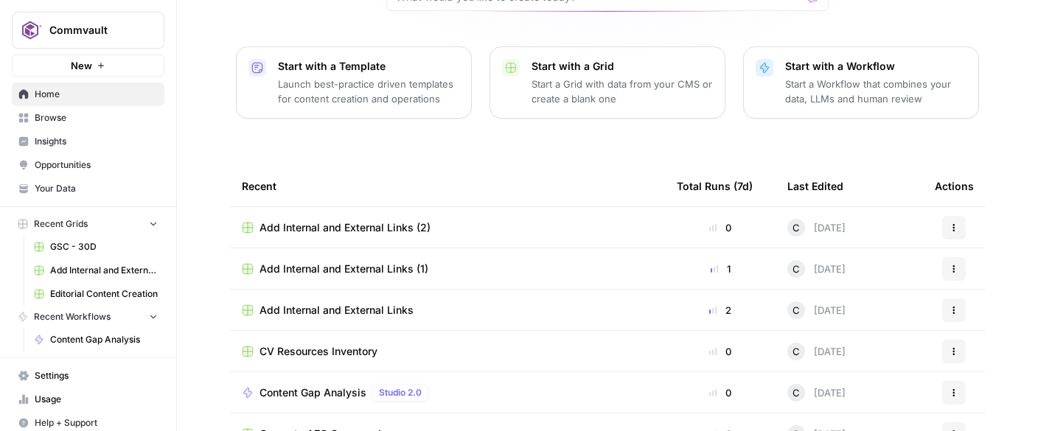
scroll to position [164, 0]
